Goal: Information Seeking & Learning: Learn about a topic

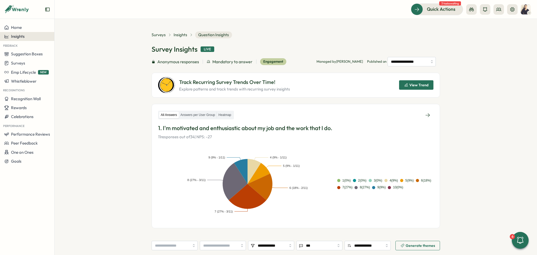
click at [14, 37] on span "Insights" at bounding box center [18, 36] width 14 height 5
click at [67, 31] on div "Surveys" at bounding box center [74, 32] width 37 height 6
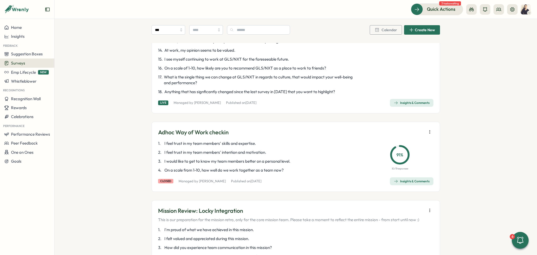
scroll to position [175, 0]
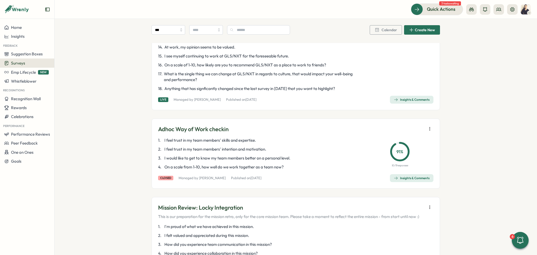
click at [413, 179] on div "Insights & Comments" at bounding box center [412, 178] width 36 height 4
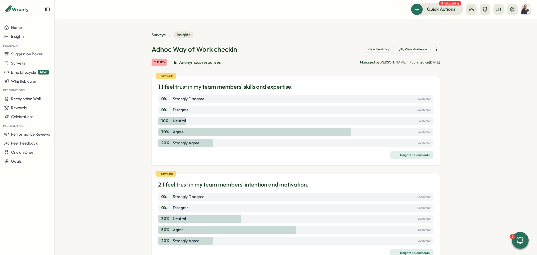
click at [421, 49] on span "View Audience" at bounding box center [416, 49] width 23 height 5
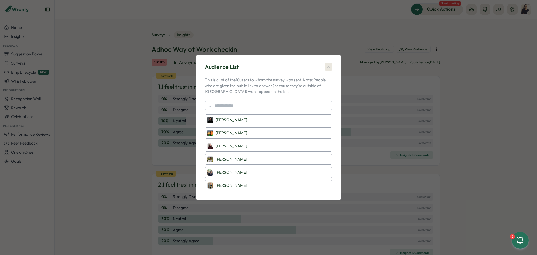
click at [326, 68] on icon "button" at bounding box center [328, 66] width 5 height 5
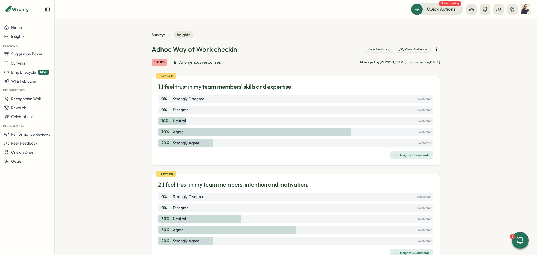
click at [380, 48] on span "View Heatmap" at bounding box center [378, 49] width 23 height 5
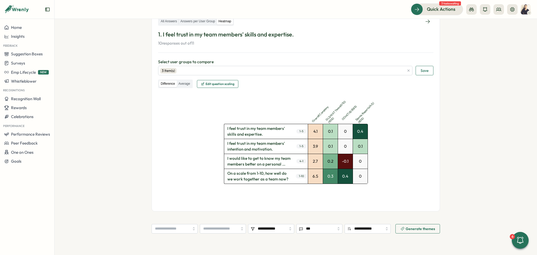
scroll to position [105, 0]
